Goal: Communication & Community: Answer question/provide support

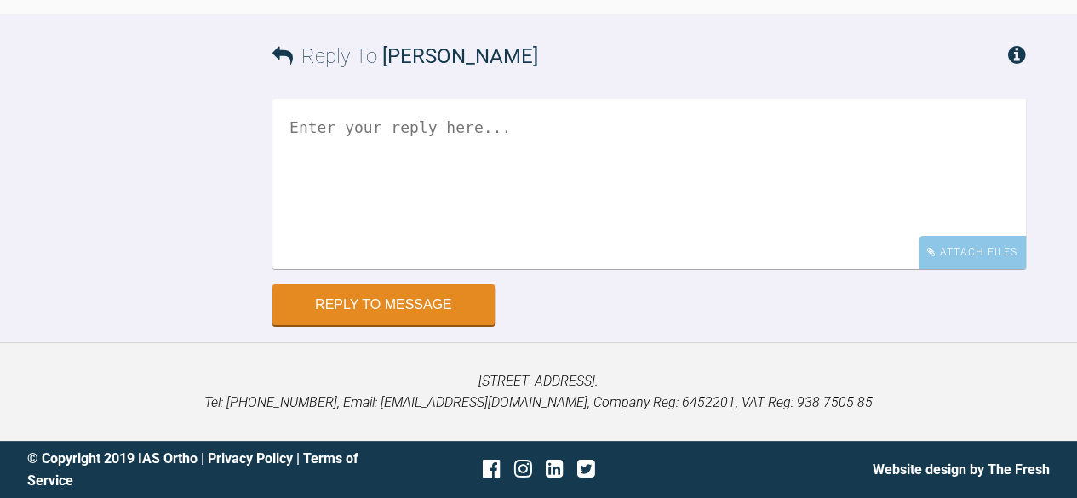
scroll to position [36089, 0]
click at [538, 269] on textarea at bounding box center [648, 184] width 753 height 170
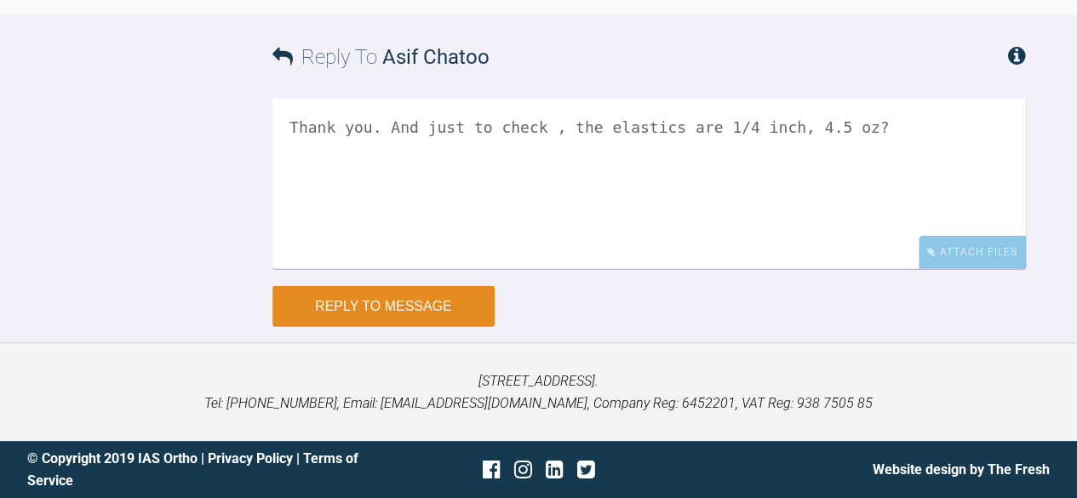
type textarea "Thank you. And just to check , the elastics are 1/4 inch, 4.5 oz?"
click at [399, 327] on button "Reply to Message" at bounding box center [383, 306] width 222 height 41
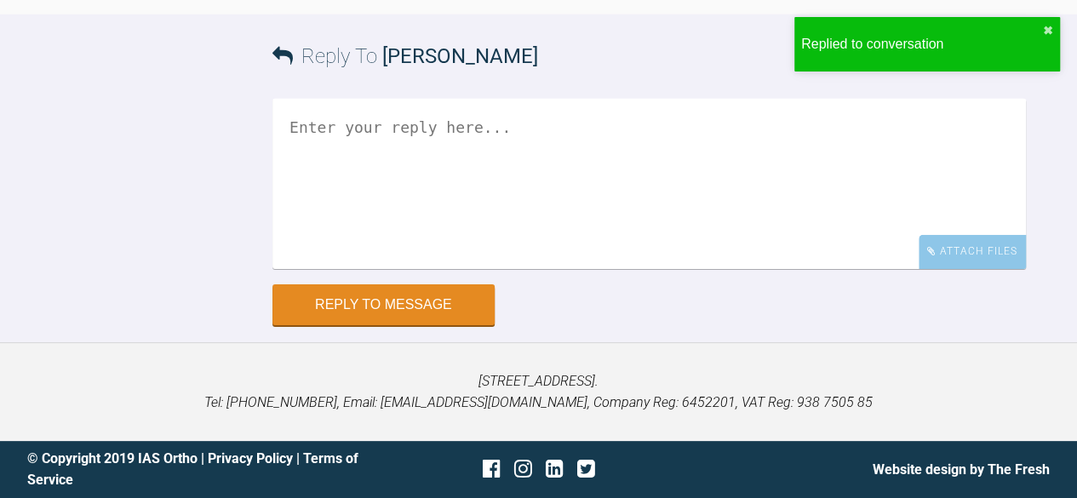
scroll to position [46560, 0]
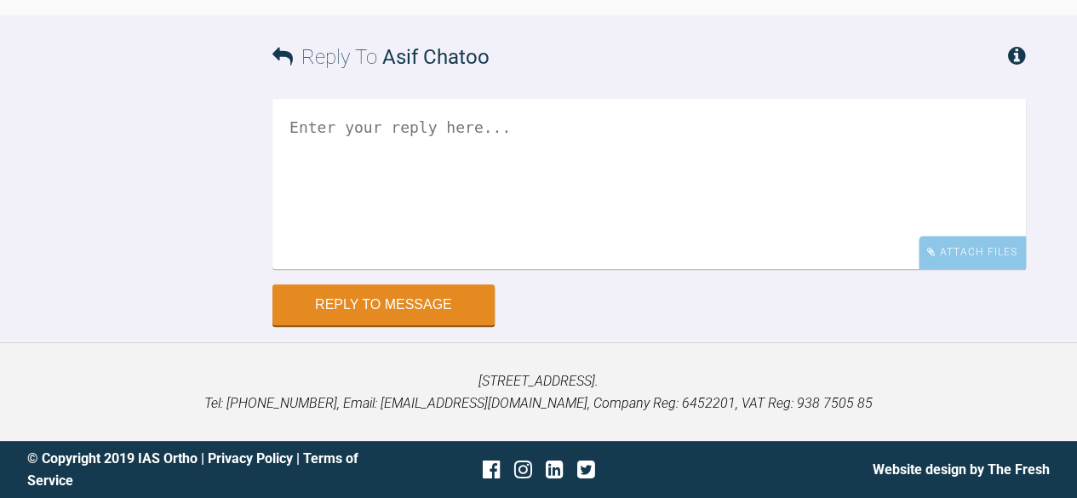
scroll to position [36300, 0]
